Goal: Task Accomplishment & Management: Manage account settings

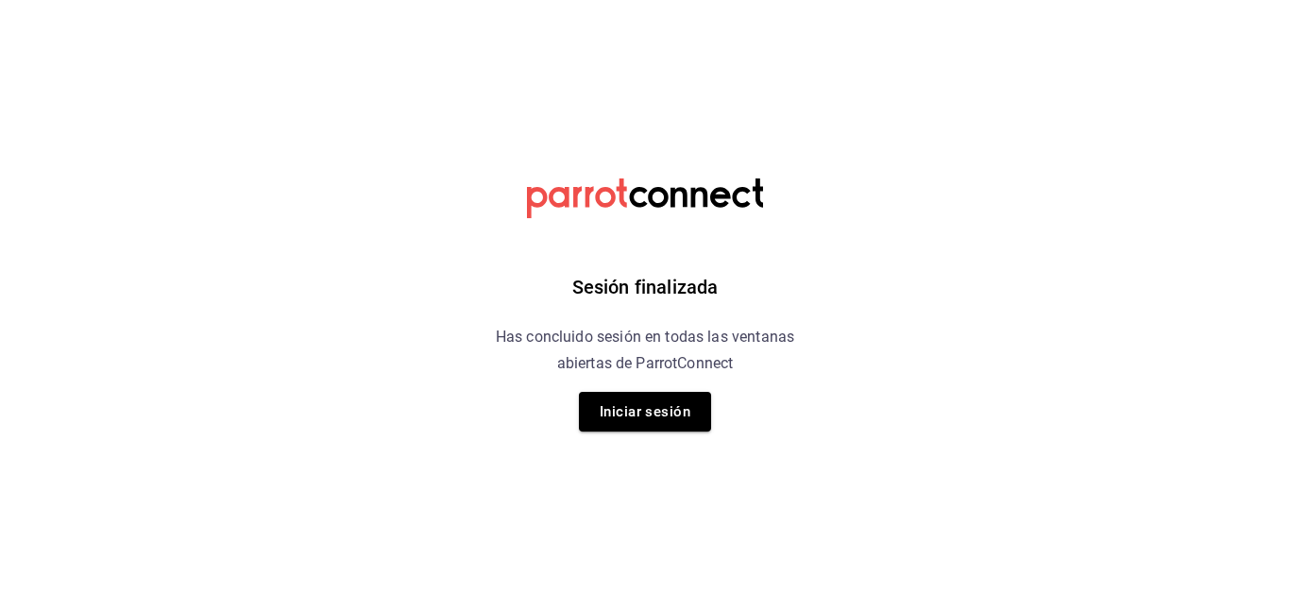
click at [670, 409] on button "Iniciar sesión" at bounding box center [645, 412] width 132 height 40
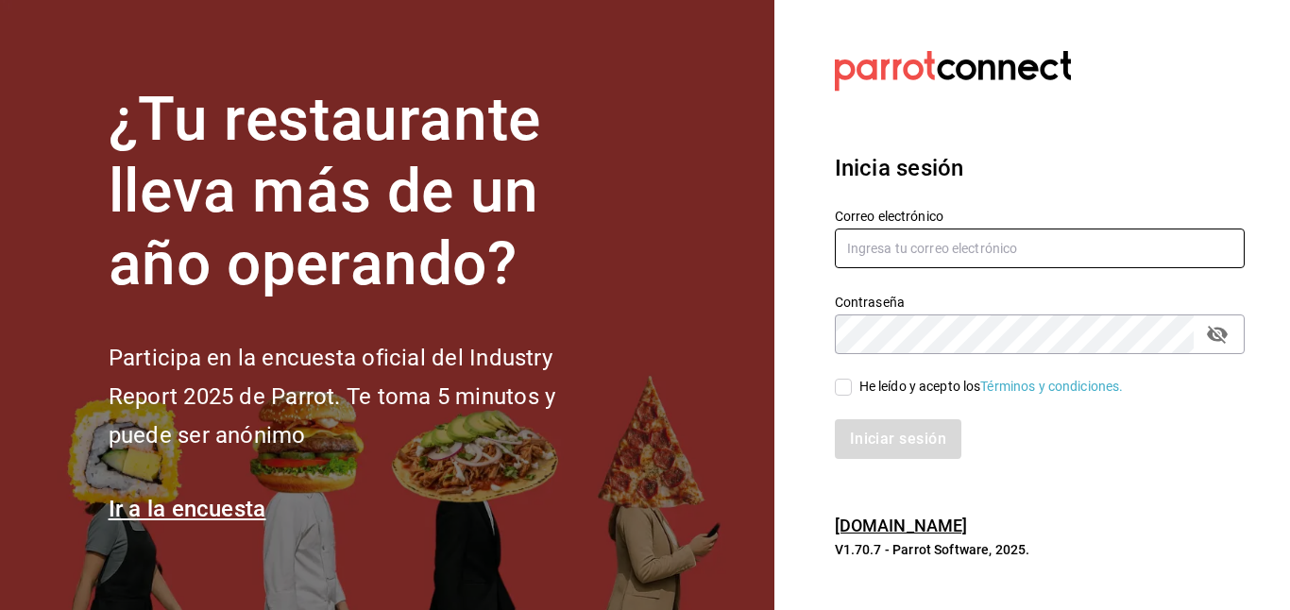
type input "[PERSON_NAME][EMAIL_ADDRESS][DOMAIN_NAME]"
click at [842, 379] on input "He leído y acepto los Términos y condiciones." at bounding box center [843, 387] width 17 height 17
checkbox input "true"
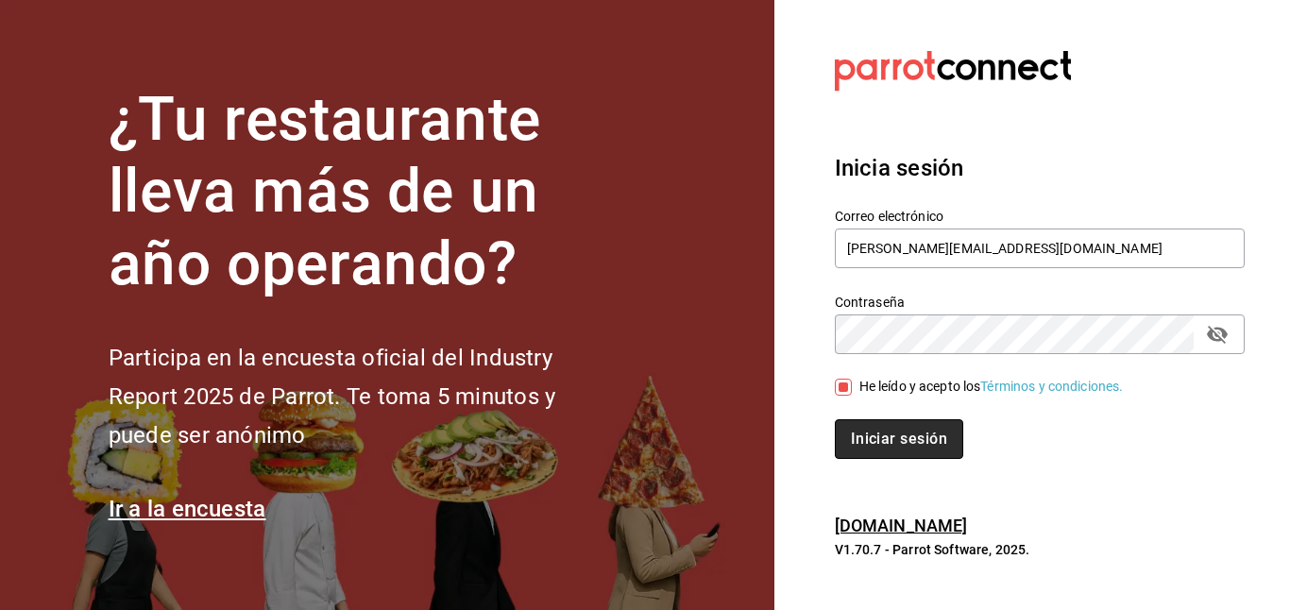
click at [903, 453] on button "Iniciar sesión" at bounding box center [899, 439] width 128 height 40
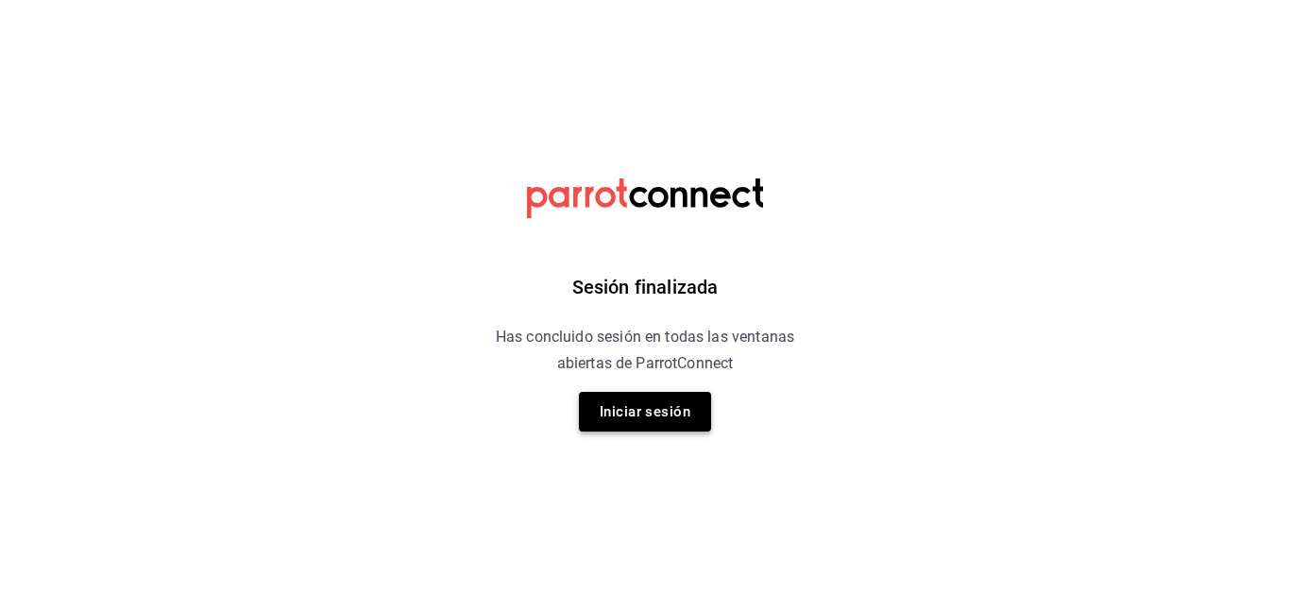
click at [684, 406] on button "Iniciar sesión" at bounding box center [645, 412] width 132 height 40
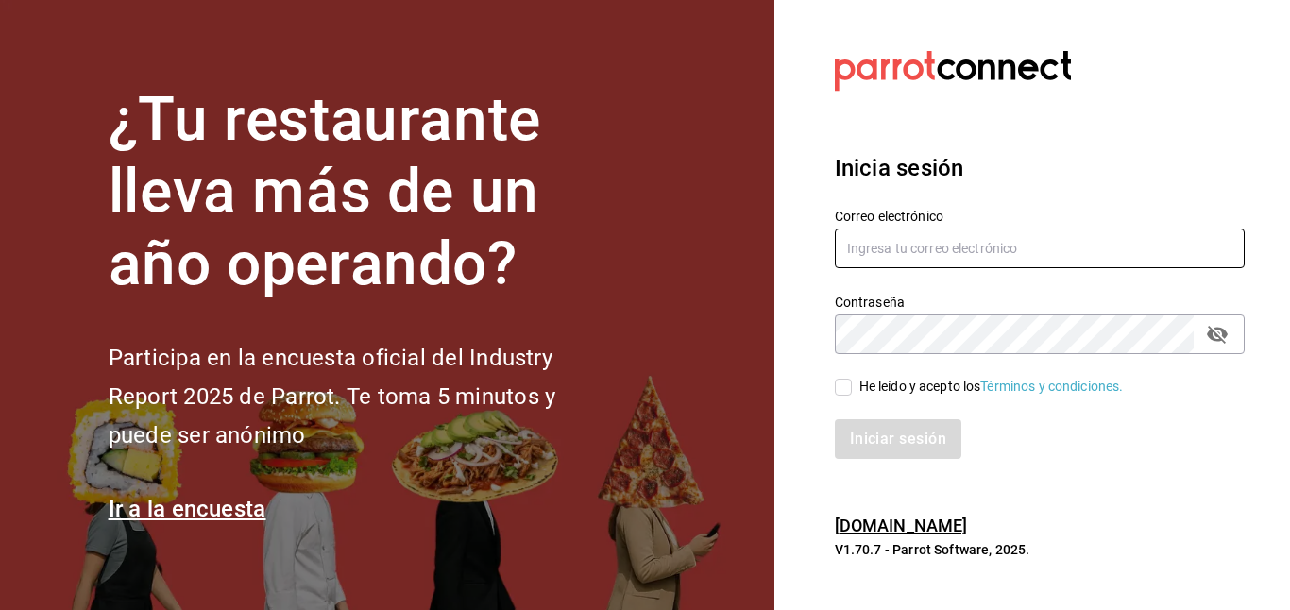
type input "[PERSON_NAME][EMAIL_ADDRESS][DOMAIN_NAME]"
click at [852, 388] on span "He leído y acepto los Términos y condiciones." at bounding box center [988, 387] width 272 height 20
click at [852, 388] on input "He leído y acepto los Términos y condiciones." at bounding box center [843, 387] width 17 height 17
checkbox input "true"
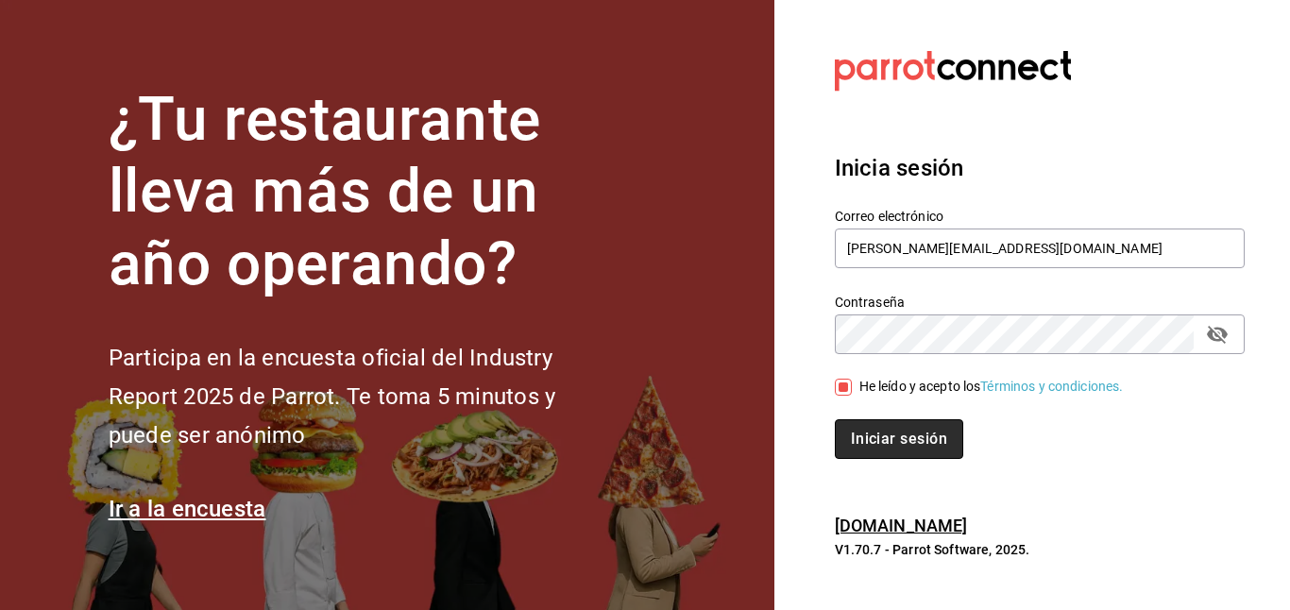
click at [890, 420] on button "Iniciar sesión" at bounding box center [899, 439] width 128 height 40
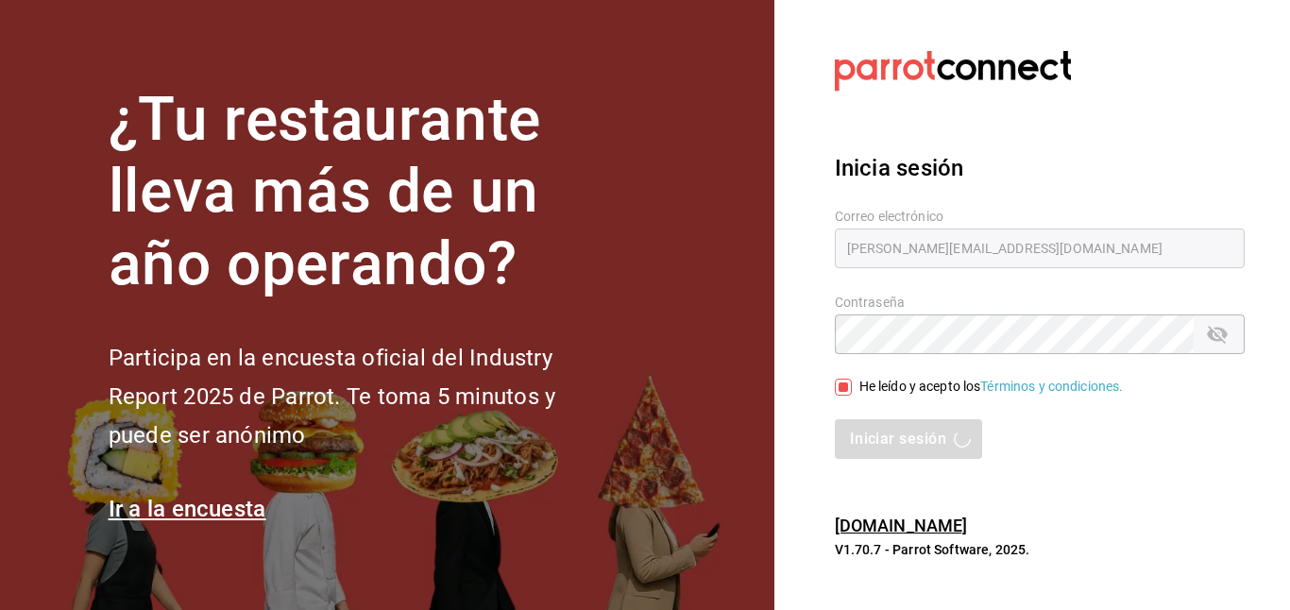
click at [900, 427] on div "Iniciar sesión" at bounding box center [1040, 439] width 410 height 40
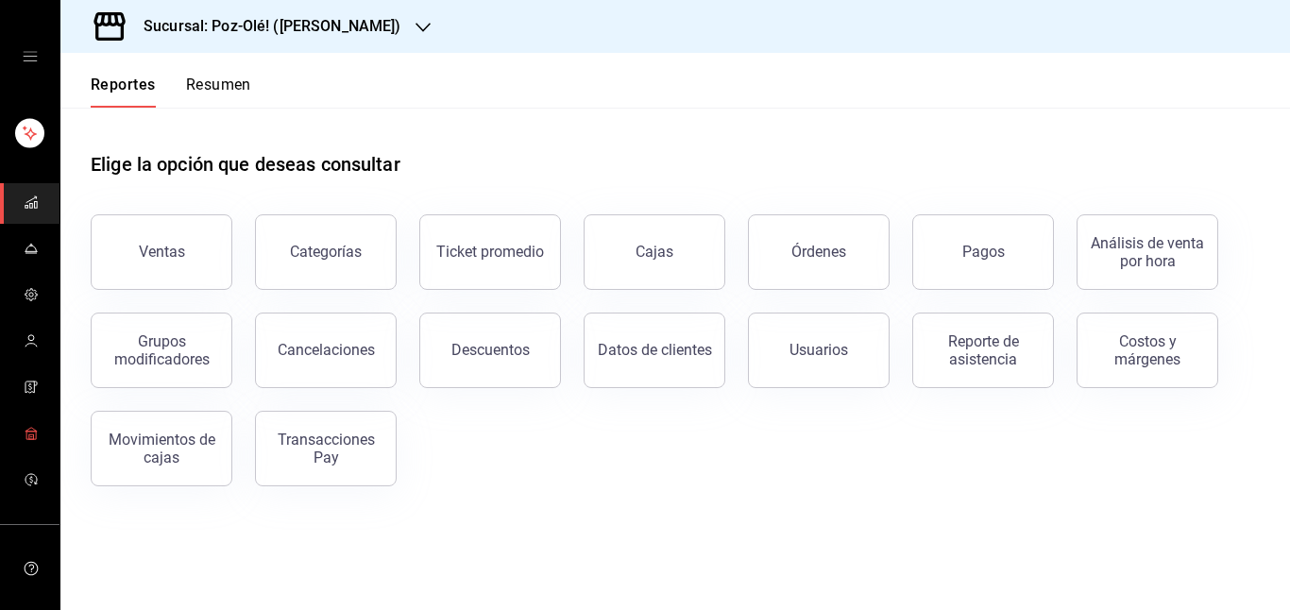
click at [24, 442] on span "mailbox folders" at bounding box center [31, 434] width 15 height 25
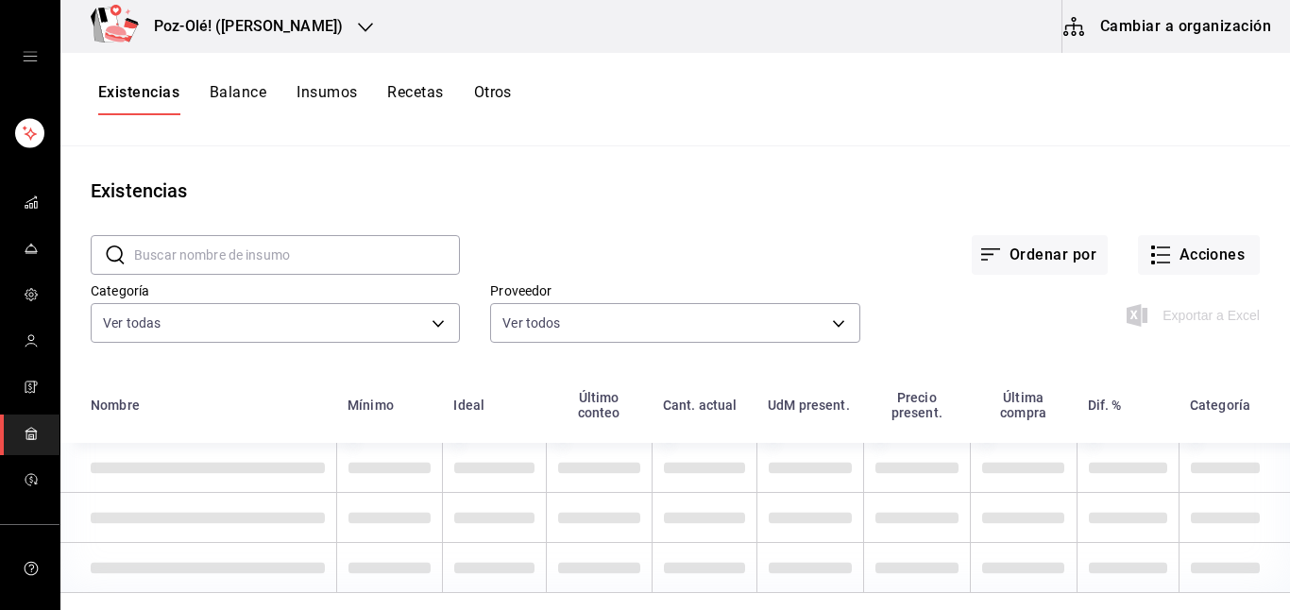
click at [346, 245] on input "text" at bounding box center [297, 255] width 326 height 38
type input "v"
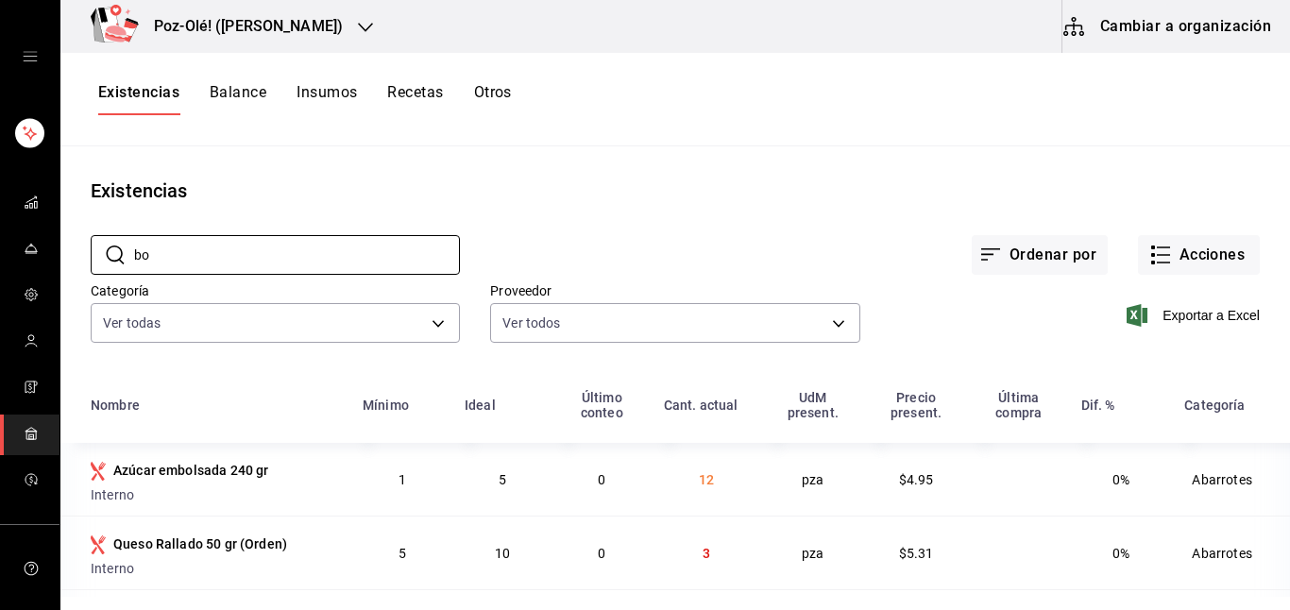
type input "bolsa"
